Goal: Task Accomplishment & Management: Complete application form

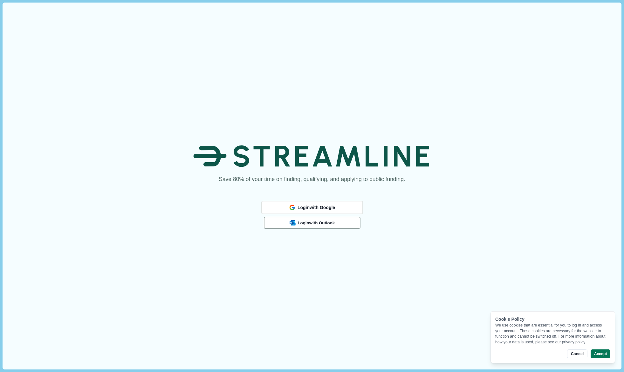
click at [304, 223] on span "Login with Outlook" at bounding box center [316, 222] width 37 height 5
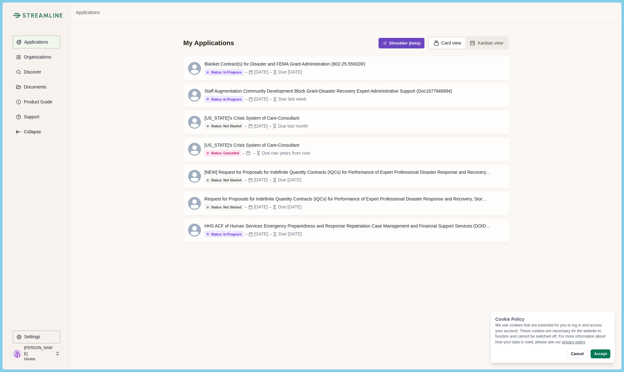
click at [404, 45] on button "Shredder (beta)" at bounding box center [401, 43] width 46 height 10
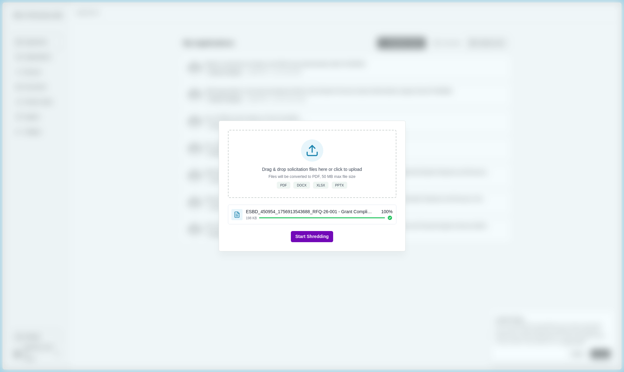
click at [307, 239] on button "Start Shredding" at bounding box center [312, 236] width 42 height 11
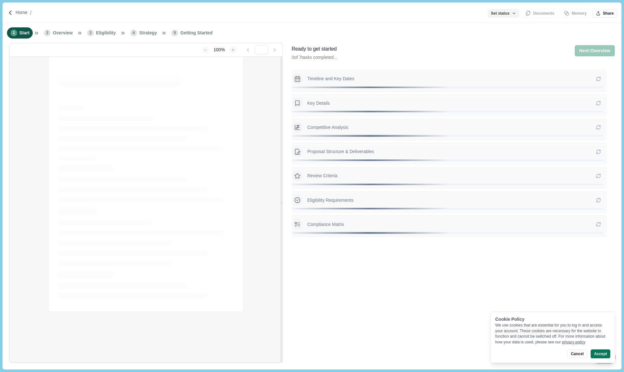
type input "**********"
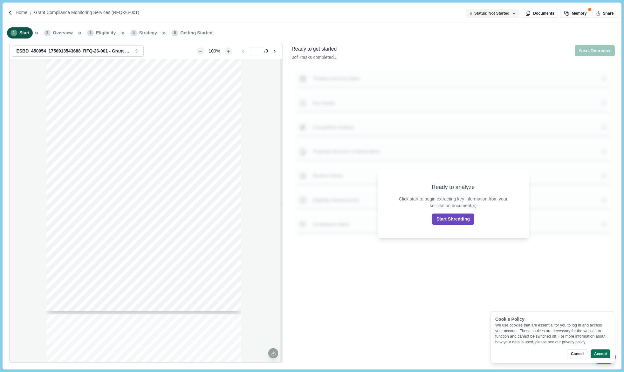
click at [441, 220] on button "Start Shredding" at bounding box center [453, 218] width 42 height 11
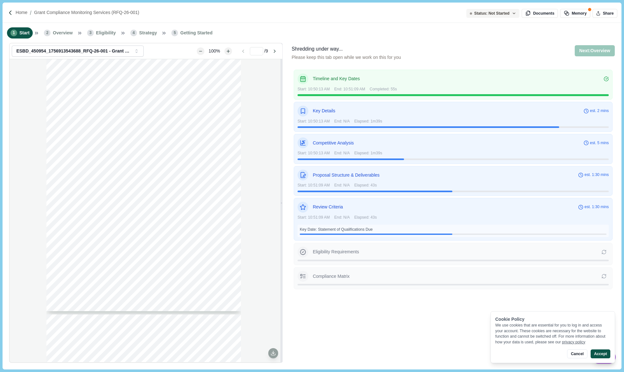
click at [599, 352] on button "Accept" at bounding box center [601, 353] width 20 height 9
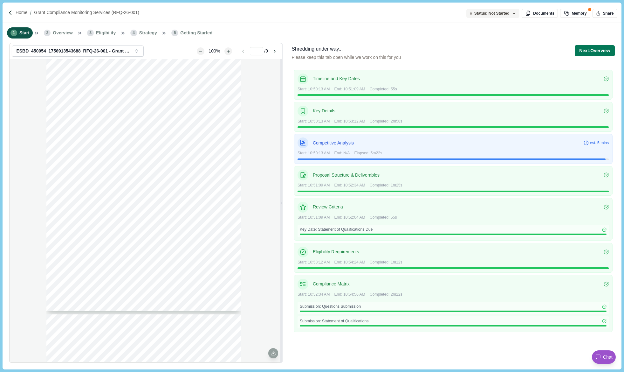
click at [257, 9] on div "Home Grant Compliance Monitoring Services (RFQ-26-001)" at bounding box center [312, 13] width 619 height 20
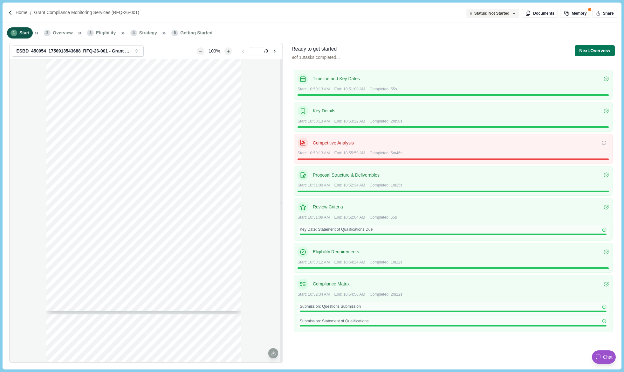
click at [555, 34] on div "1 Start 2 Overview 3 Eligibility 4 Strategy 5 Getting Started" at bounding box center [312, 33] width 619 height 20
click at [477, 141] on p "Competitive Analysis" at bounding box center [457, 143] width 289 height 7
click at [14, 205] on div "Page 1 of 9 [US_STATE] A&M FOREST SERVICE Request For Qualifications RFQ-26-001…" at bounding box center [146, 210] width 273 height 303
click at [606, 143] on icon at bounding box center [604, 142] width 5 height 5
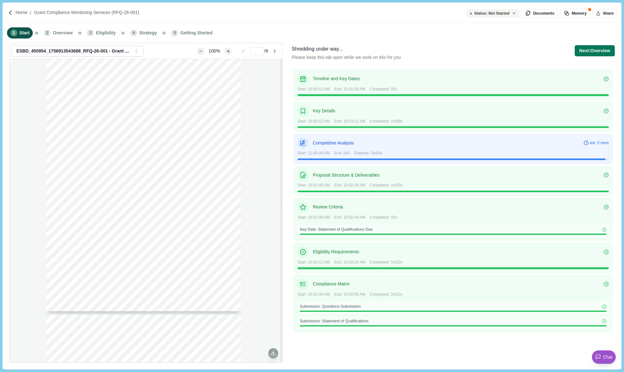
click at [43, 135] on div "Page 1 of 9 [US_STATE] A&M FOREST SERVICE Request For Qualifications RFQ-26-001…" at bounding box center [146, 210] width 273 height 303
click at [489, 347] on div "Timeline and Key Dates Start: 10:50:13 AM End: 10:51:09 AM Completed: 55s Key D…" at bounding box center [453, 214] width 323 height 295
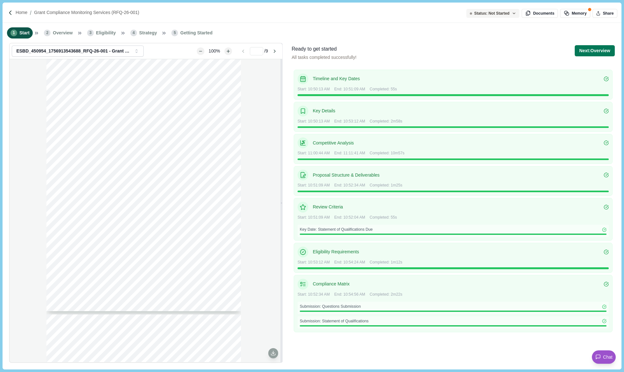
click at [20, 130] on div "Page 1 of 9 [US_STATE] A&M FOREST SERVICE Request For Qualifications RFQ-26-001…" at bounding box center [146, 210] width 273 height 303
click at [596, 48] on button "Next: Overview" at bounding box center [595, 50] width 40 height 11
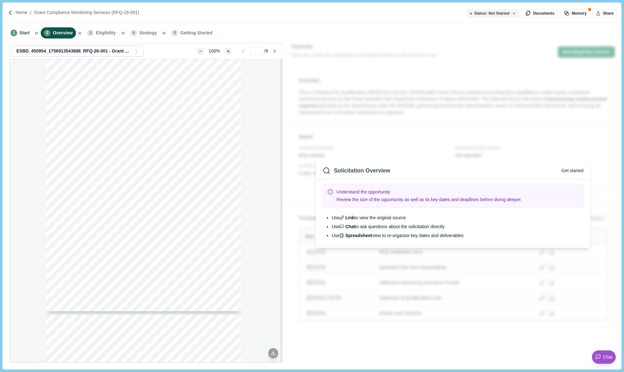
click at [576, 169] on button "Get started" at bounding box center [573, 170] width 22 height 7
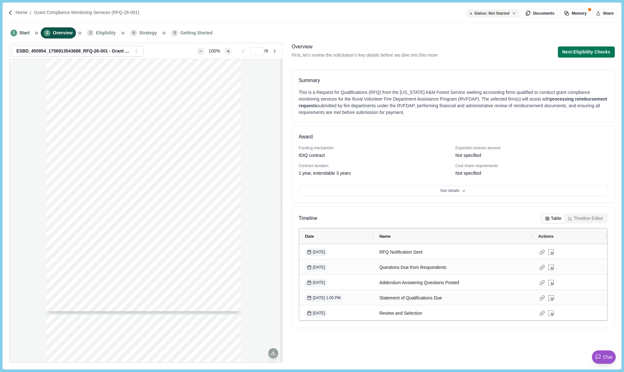
click at [559, 218] on button "Table" at bounding box center [553, 218] width 23 height 9
click at [442, 192] on button "See details" at bounding box center [453, 190] width 309 height 11
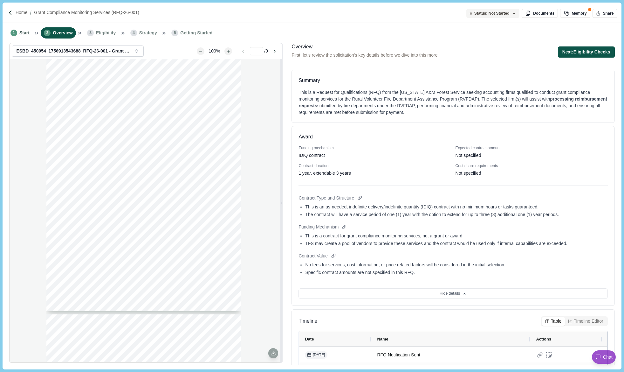
click at [591, 52] on button "Next: Eligibility Checks" at bounding box center [586, 51] width 57 height 11
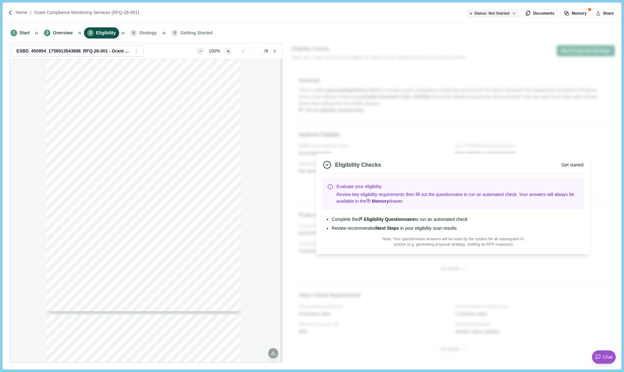
click at [566, 162] on button "Get started" at bounding box center [573, 165] width 22 height 7
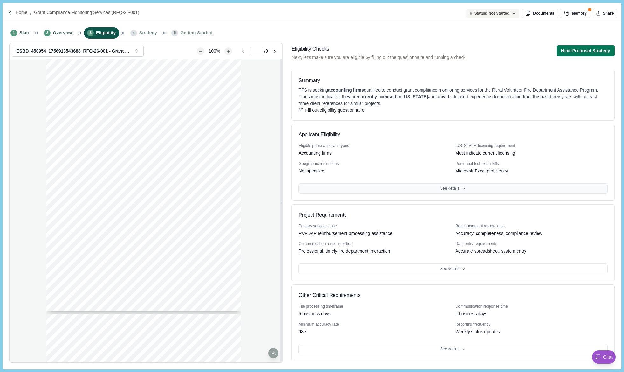
click at [465, 194] on button "See details" at bounding box center [453, 188] width 309 height 11
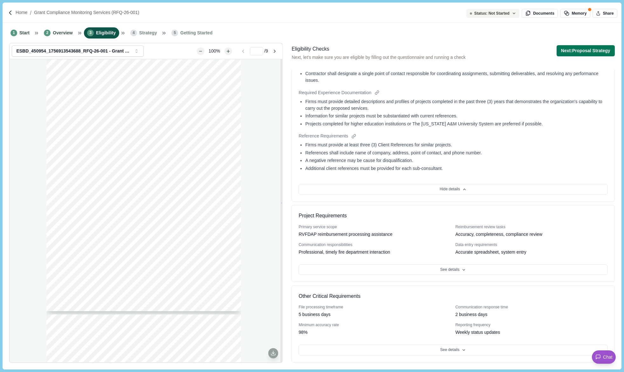
scroll to position [279, 0]
click at [466, 273] on button "See details" at bounding box center [453, 269] width 309 height 11
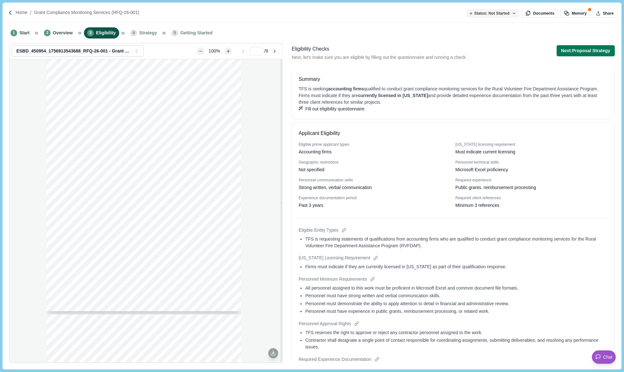
scroll to position [0, 0]
click at [603, 52] on button "Next: Proposal Strategy" at bounding box center [586, 50] width 58 height 11
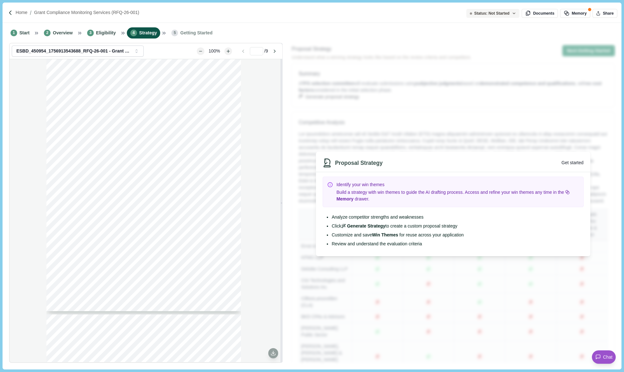
click at [575, 165] on button "Get started" at bounding box center [573, 162] width 22 height 7
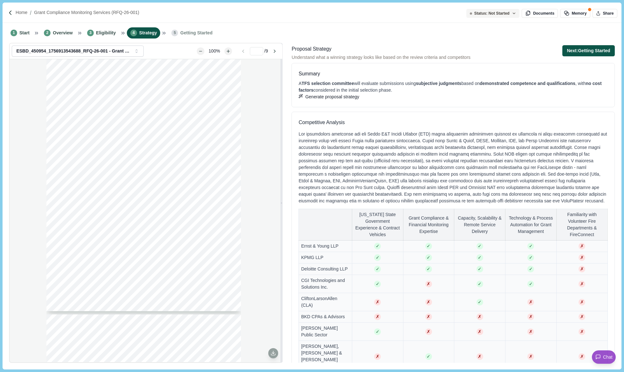
click at [596, 52] on button "Next: Getting Started" at bounding box center [588, 50] width 52 height 11
click at [509, 11] on div "Status: Not Started" at bounding box center [490, 13] width 40 height 5
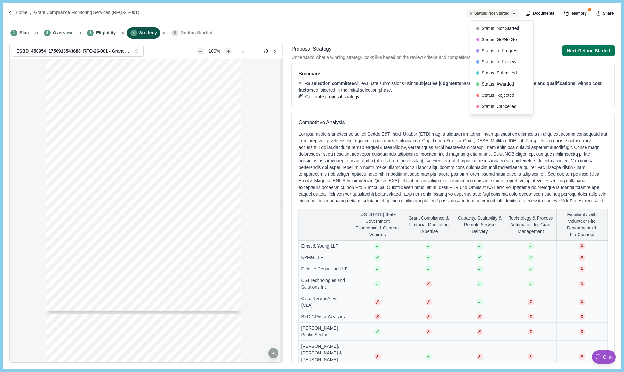
click at [509, 11] on div "Status: Not Started" at bounding box center [490, 13] width 40 height 5
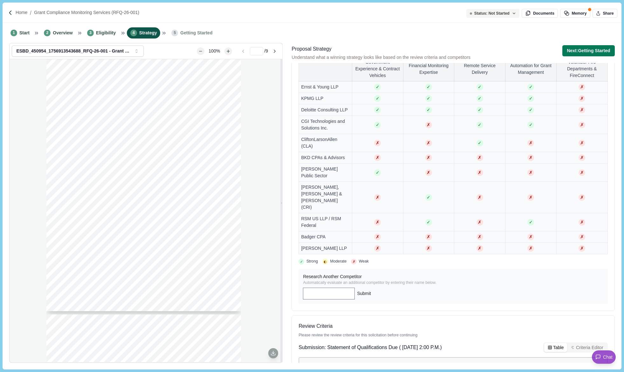
scroll to position [222, 0]
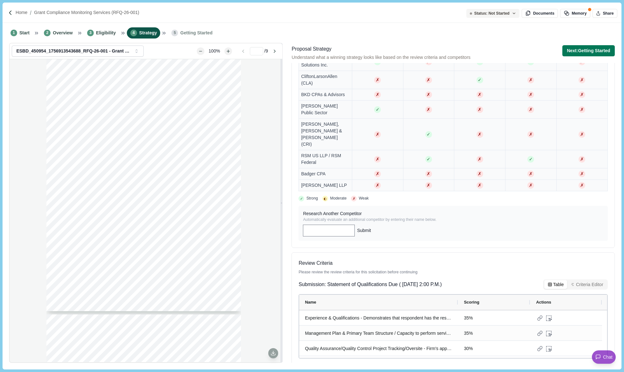
click at [586, 280] on button "Criteria Editor" at bounding box center [586, 284] width 39 height 9
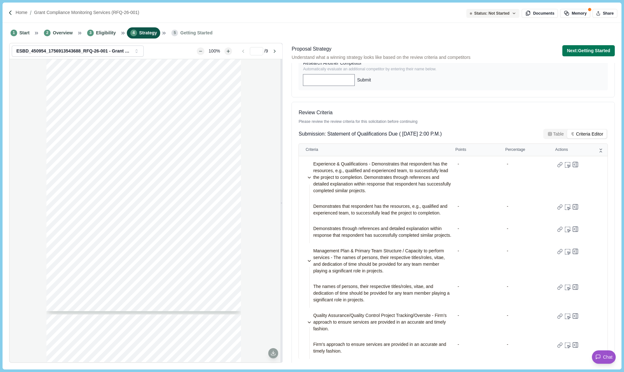
scroll to position [373, 0]
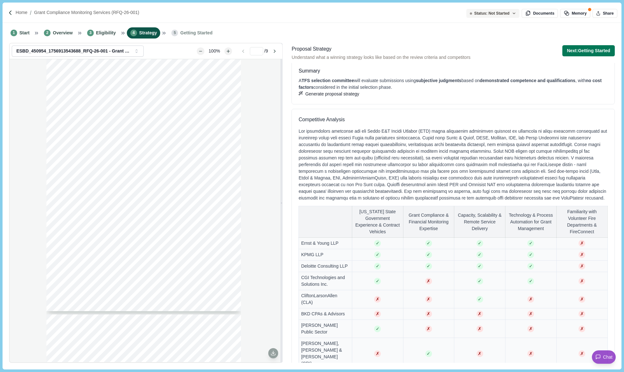
scroll to position [0, 0]
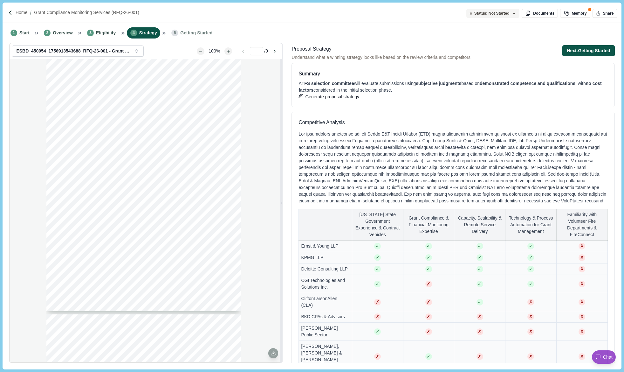
click at [603, 52] on button "Next: Getting Started" at bounding box center [588, 50] width 52 height 11
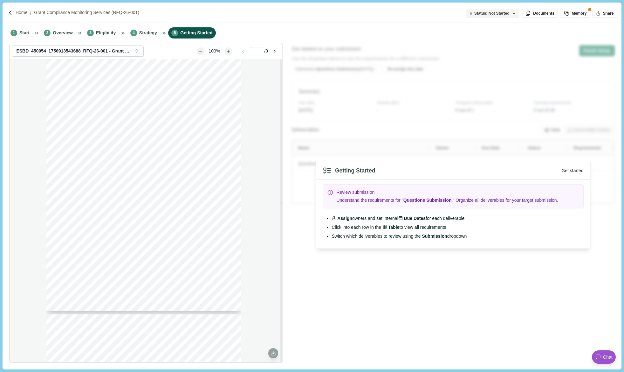
click at [568, 167] on button "Get started" at bounding box center [573, 170] width 22 height 7
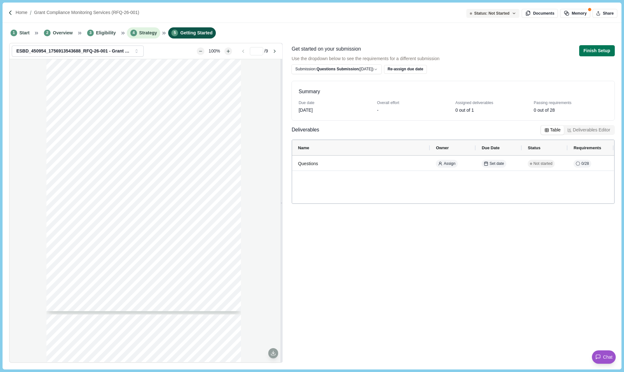
click at [147, 38] on li "4 Strategy" at bounding box center [143, 32] width 33 height 11
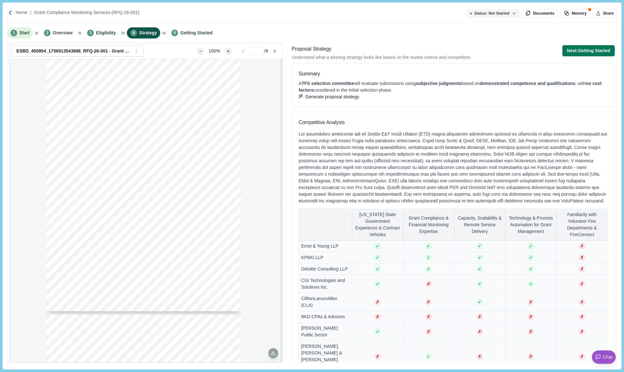
click at [24, 33] on span "Start" at bounding box center [24, 33] width 10 height 7
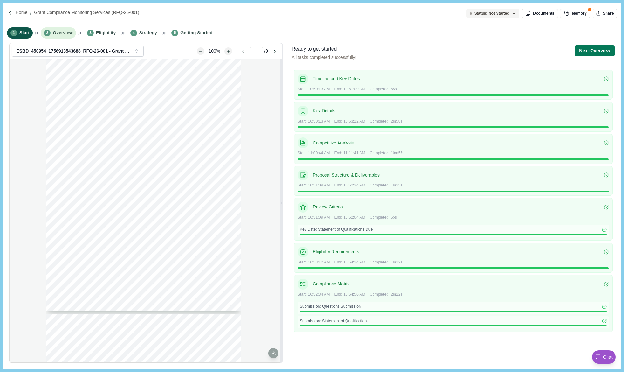
click at [57, 31] on span "Overview" at bounding box center [63, 33] width 20 height 7
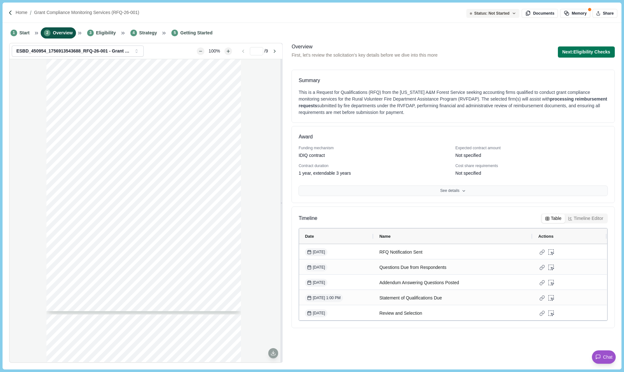
click at [462, 189] on icon at bounding box center [464, 191] width 4 height 4
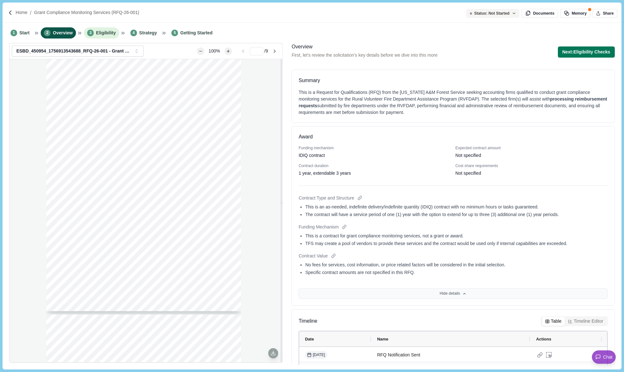
click at [97, 32] on span "Eligibility" at bounding box center [106, 33] width 20 height 7
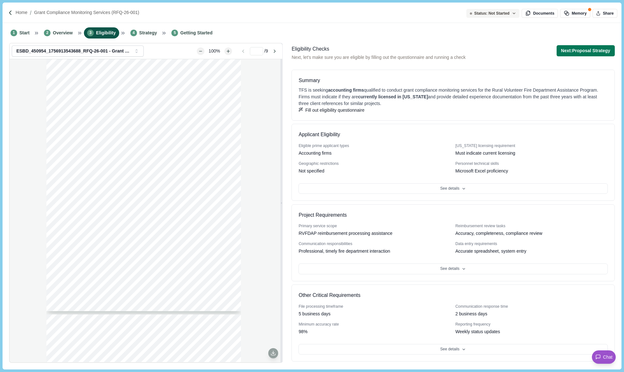
click at [364, 114] on button "Fill out eligibility questionnaire" at bounding box center [332, 110] width 66 height 7
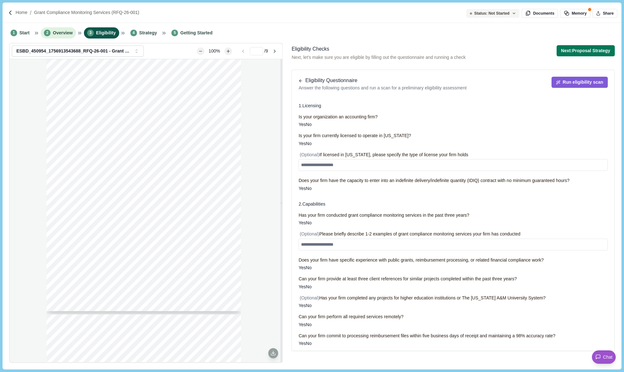
click at [68, 35] on span "Overview" at bounding box center [63, 33] width 20 height 7
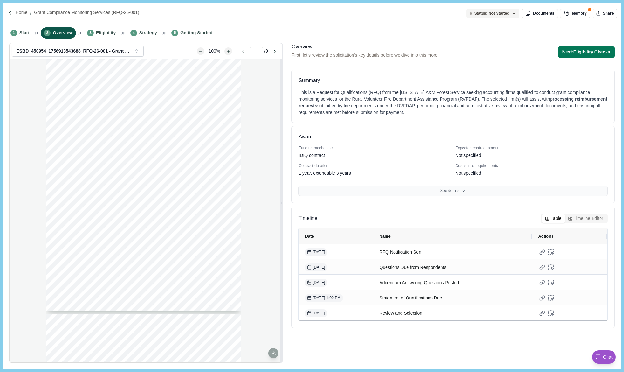
click at [475, 193] on button "See details" at bounding box center [453, 190] width 309 height 11
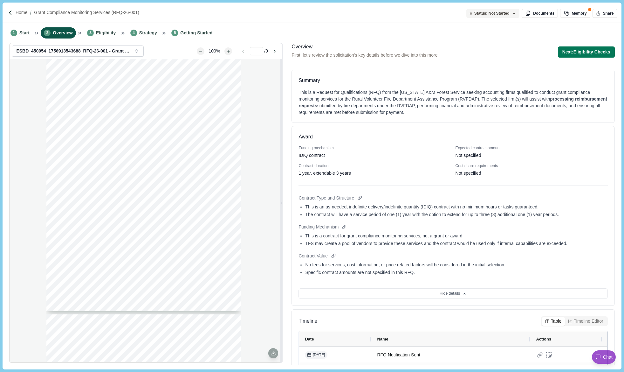
click at [45, 140] on div "Page 1 of 9 [US_STATE] A&M FOREST SERVICE Request For Qualifications RFQ-26-001…" at bounding box center [146, 210] width 273 height 303
click at [25, 135] on div "Page 1 of 9 [US_STATE] A&M FOREST SERVICE Request For Qualifications RFQ-26-001…" at bounding box center [146, 210] width 273 height 303
click at [34, 197] on div "Page 1 of 9 [US_STATE] A&M FOREST SERVICE Request For Qualifications RFQ-26-001…" at bounding box center [146, 210] width 273 height 303
